Goal: Transaction & Acquisition: Purchase product/service

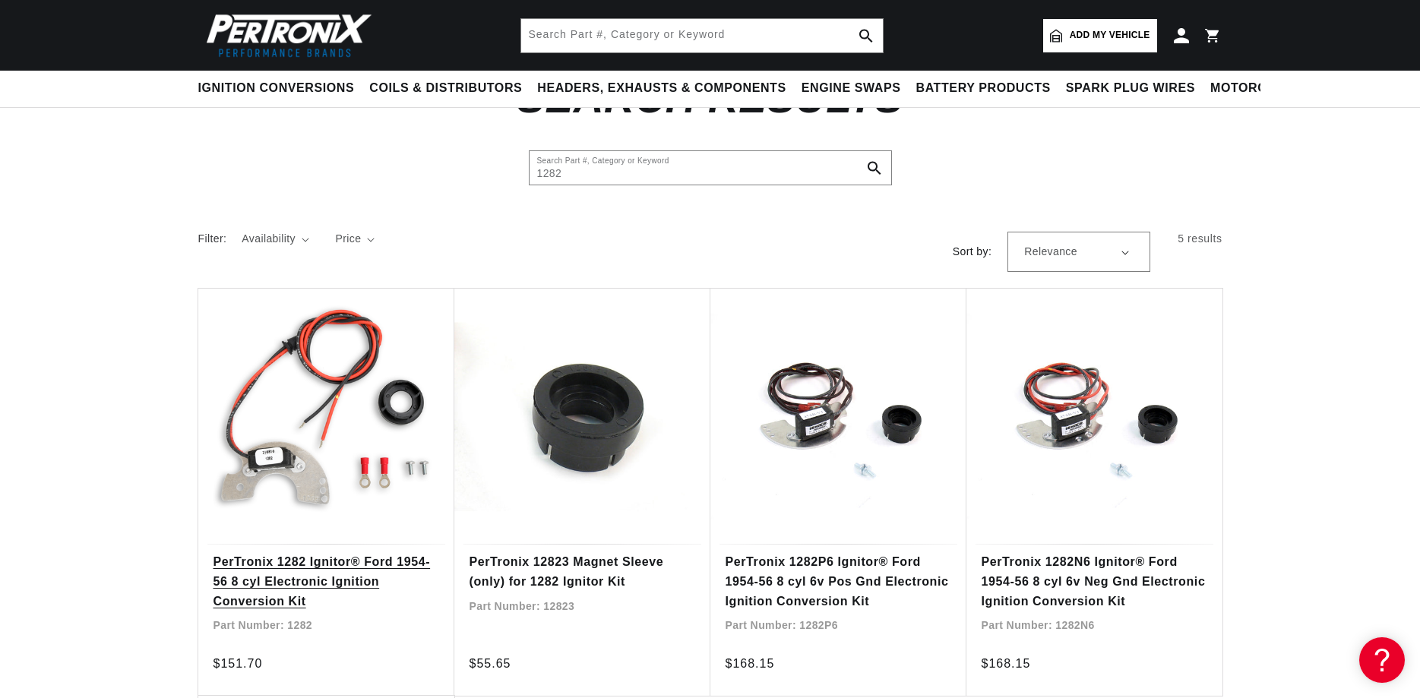
scroll to position [0, 1897]
click at [359, 564] on link "PerTronix 1282 Ignitor® Ford 1954-56 8 cyl Electronic Ignition Conversion Kit" at bounding box center [326, 581] width 226 height 58
